Goal: Task Accomplishment & Management: Use online tool/utility

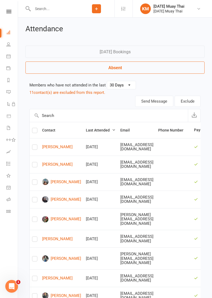
click at [58, 10] on input "text" at bounding box center [54, 8] width 47 height 7
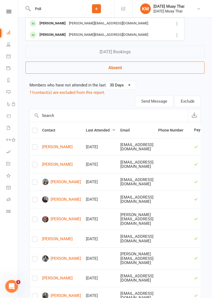
type input "Poli"
click at [49, 25] on div "Chris Poli" at bounding box center [52, 24] width 29 height 8
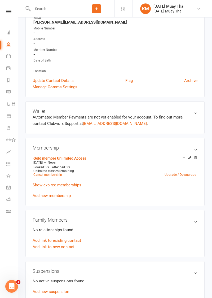
scroll to position [80, 0]
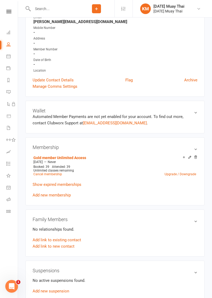
click at [63, 194] on link "Add new membership" at bounding box center [52, 195] width 38 height 5
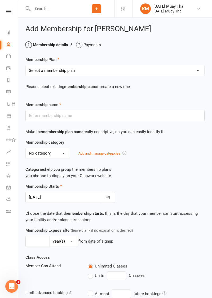
click at [92, 71] on select "Select a membership plan Create new Membership Plan Gold member Unlimited Acces…" at bounding box center [115, 70] width 179 height 11
select select "7"
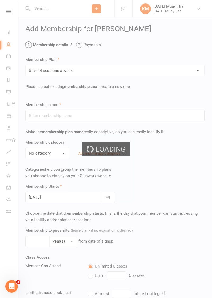
type input "Silver 4 sessions a week"
select select "5"
type input "4"
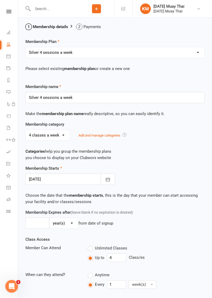
scroll to position [112, 0]
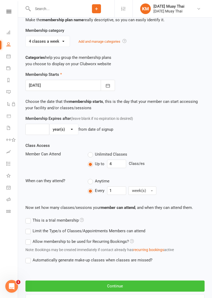
click at [123, 284] on button "Continue" at bounding box center [114, 286] width 179 height 11
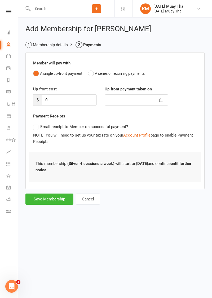
scroll to position [0, 0]
click at [49, 198] on button "Save Membership" at bounding box center [49, 199] width 48 height 11
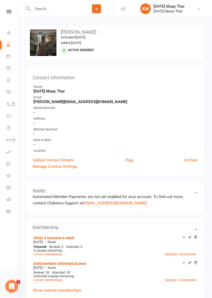
click at [191, 279] on link "Upgrade / Downgrade" at bounding box center [181, 280] width 32 height 4
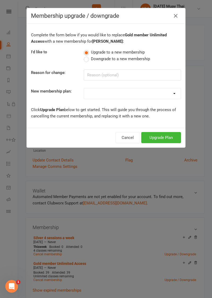
click at [136, 90] on select "Gold member Unlimited Access Silver member 3 Days per week Bronze member 2 Days…" at bounding box center [132, 93] width 97 height 11
click at [143, 92] on select "Gold member Unlimited Access Silver member 3 Days per week Bronze member 2 Days…" at bounding box center [132, 93] width 97 height 11
click at [69, 94] on div "New membership plan:" at bounding box center [53, 92] width 53 height 8
click at [166, 147] on div "Membership upgrade / downgrade Complete the form below if you would like to rep…" at bounding box center [106, 149] width 212 height 298
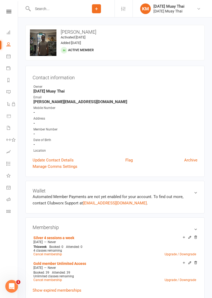
click at [192, 279] on link "Upgrade / Downgrade" at bounding box center [181, 280] width 32 height 4
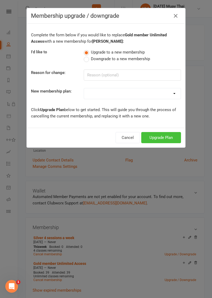
click at [164, 142] on button "Upgrade Plan" at bounding box center [161, 137] width 40 height 11
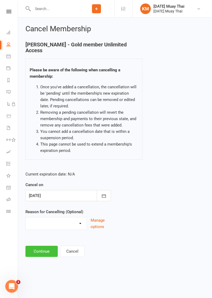
click at [42, 247] on button "Continue" at bounding box center [41, 251] width 32 height 11
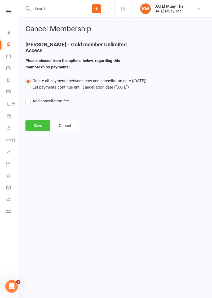
click at [30, 121] on button "Save" at bounding box center [37, 125] width 25 height 11
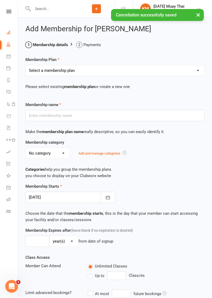
click at [7, 33] on icon at bounding box center [8, 32] width 4 height 4
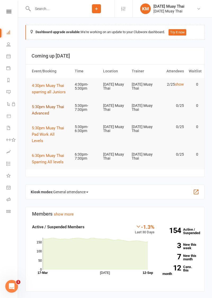
click at [45, 109] on button "5:30pm Muay Thai Advanced" at bounding box center [51, 110] width 38 height 13
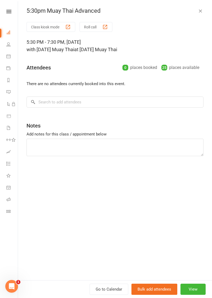
click at [103, 31] on button "Roll call" at bounding box center [96, 27] width 33 height 10
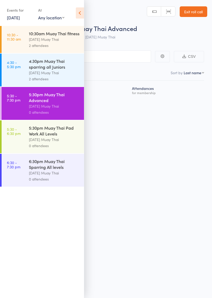
click at [82, 13] on icon at bounding box center [80, 12] width 8 height 11
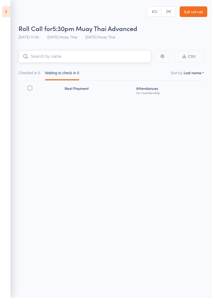
click at [62, 55] on input "search" at bounding box center [85, 56] width 133 height 12
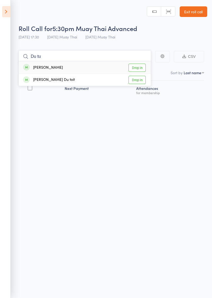
type input "Du tu"
click at [142, 68] on link "Drop in" at bounding box center [137, 68] width 17 height 8
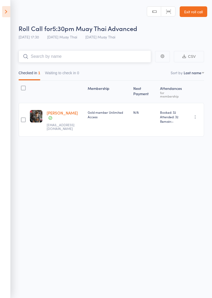
click at [51, 56] on input "search" at bounding box center [85, 56] width 133 height 12
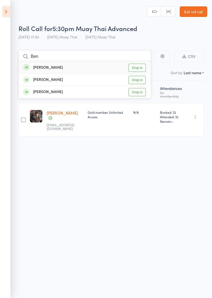
type input "Ben"
click at [141, 81] on link "Drop in" at bounding box center [137, 80] width 17 height 8
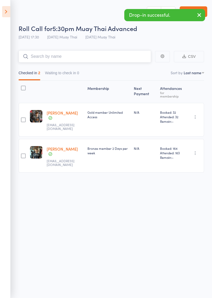
click at [60, 57] on input "search" at bounding box center [85, 56] width 133 height 12
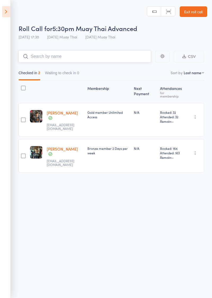
click at [39, 57] on input "search" at bounding box center [85, 56] width 133 height 12
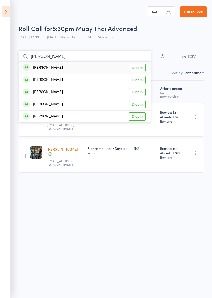
type input "[PERSON_NAME]"
click at [139, 67] on link "Drop in" at bounding box center [137, 68] width 17 height 8
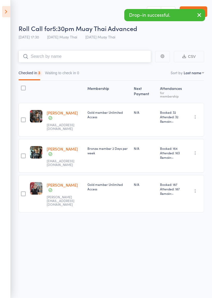
click at [43, 58] on input "search" at bounding box center [85, 56] width 133 height 12
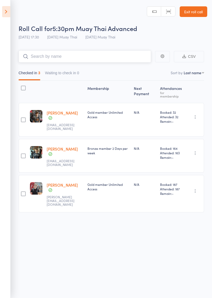
click at [41, 58] on input "search" at bounding box center [85, 56] width 133 height 12
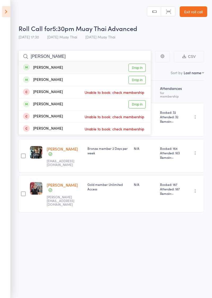
type input "[PERSON_NAME]"
click at [142, 68] on link "Drop in" at bounding box center [137, 68] width 17 height 8
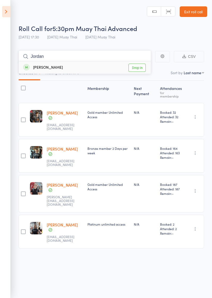
type input "Jordan"
click at [142, 68] on link "Drop in" at bounding box center [137, 68] width 17 height 8
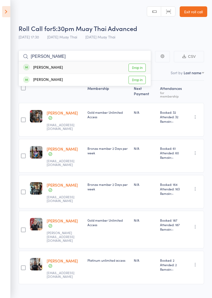
type input "[PERSON_NAME]"
click at [142, 68] on link "Drop in" at bounding box center [137, 68] width 17 height 8
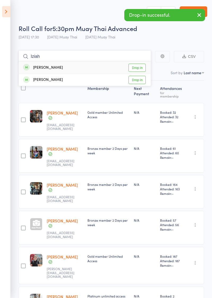
type input "Iziah"
click at [141, 81] on link "Drop in" at bounding box center [137, 80] width 17 height 8
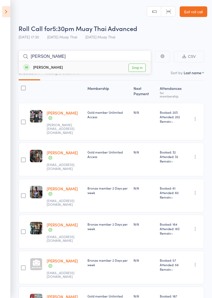
type input "[PERSON_NAME]"
click at [141, 67] on link "Drop in" at bounding box center [137, 68] width 17 height 8
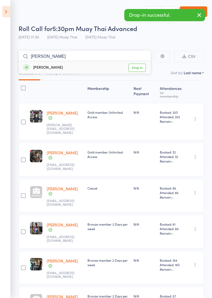
type input "[PERSON_NAME]"
click at [139, 67] on link "Drop in" at bounding box center [137, 68] width 17 height 8
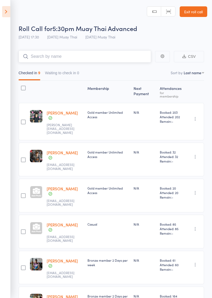
click at [111, 56] on input "search" at bounding box center [85, 56] width 133 height 12
type input "A"
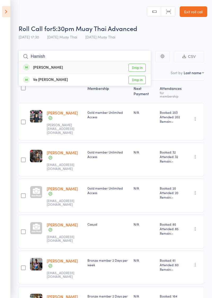
type input "Hamish"
click at [142, 68] on link "Drop in" at bounding box center [137, 68] width 17 height 8
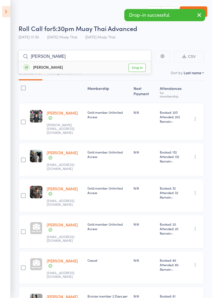
type input "[PERSON_NAME]"
click at [143, 68] on link "Drop in" at bounding box center [137, 68] width 17 height 8
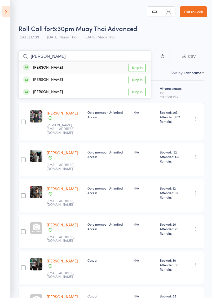
type input "[PERSON_NAME]"
click at [141, 80] on link "Drop in" at bounding box center [137, 80] width 17 height 8
type input "[PERSON_NAME]"
click at [140, 68] on link "Drop in" at bounding box center [137, 68] width 17 height 8
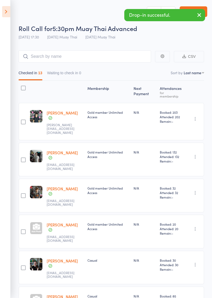
click at [9, 14] on icon at bounding box center [6, 11] width 8 height 11
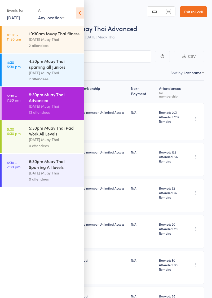
click at [80, 17] on icon at bounding box center [80, 12] width 8 height 11
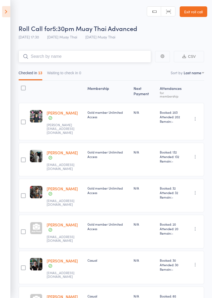
click at [79, 58] on input "search" at bounding box center [85, 56] width 133 height 12
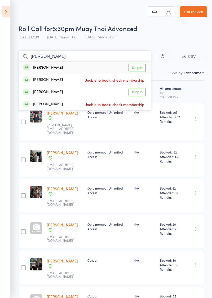
type input "[PERSON_NAME]"
click at [142, 67] on link "Drop in" at bounding box center [137, 68] width 17 height 8
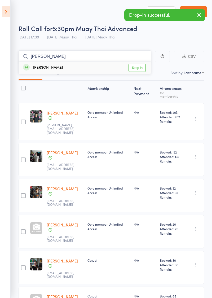
type input "[PERSON_NAME]"
click at [142, 68] on link "Drop in" at bounding box center [137, 68] width 17 height 8
type input "Eathan"
click at [138, 69] on link "Drop in" at bounding box center [137, 68] width 17 height 8
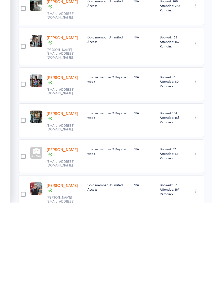
scroll to position [261, 0]
